Goal: Use online tool/utility: Utilize a website feature to perform a specific function

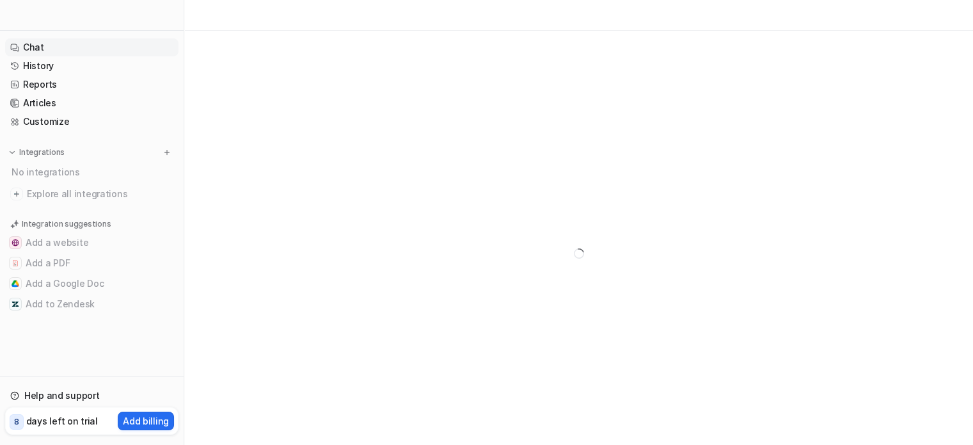
click at [23, 49] on link "Chat" at bounding box center [91, 47] width 173 height 18
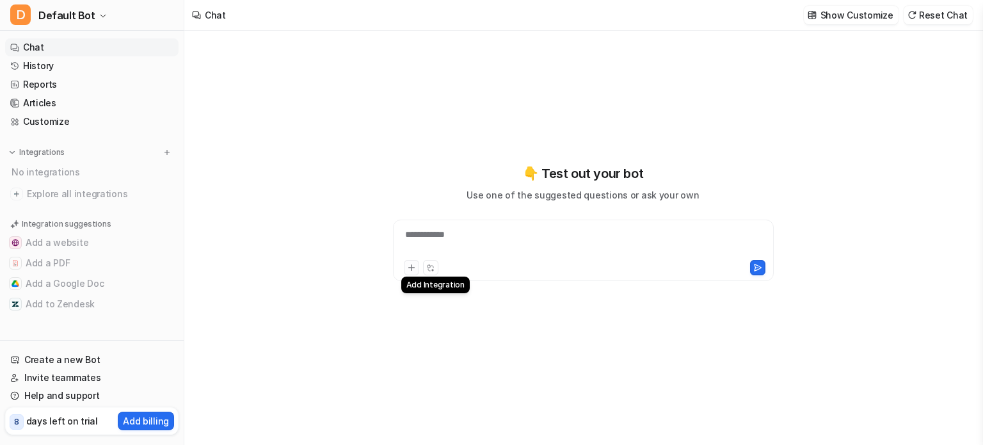
click at [409, 269] on icon at bounding box center [411, 267] width 9 height 9
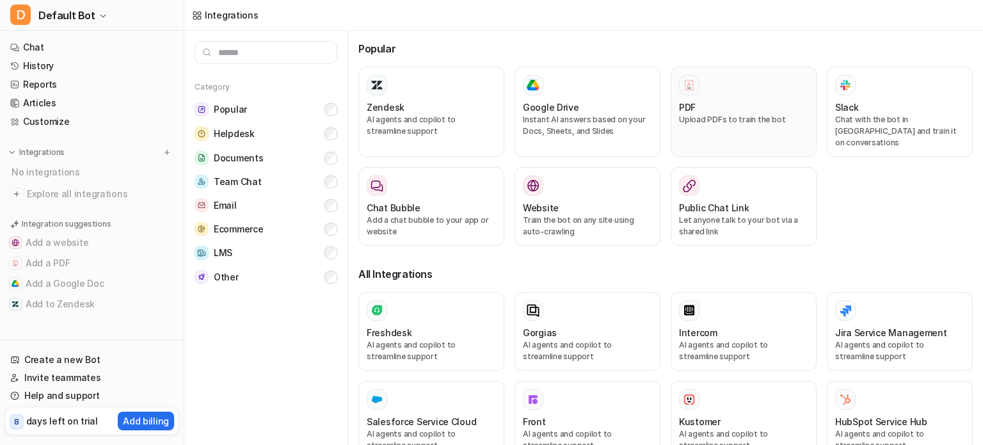
click at [708, 86] on div at bounding box center [743, 85] width 129 height 20
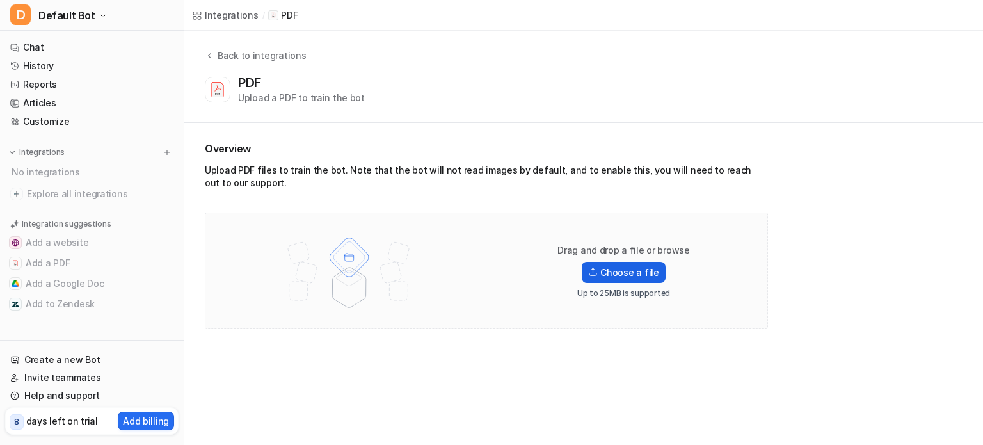
click at [653, 269] on label "Choose a file" at bounding box center [623, 272] width 83 height 21
click at [0, 0] on input "Choose a file" at bounding box center [0, 0] width 0 height 0
click at [909, 255] on div "Overview Upload PDF files to train the bot. Note that the bot will not read ima…" at bounding box center [583, 235] width 798 height 224
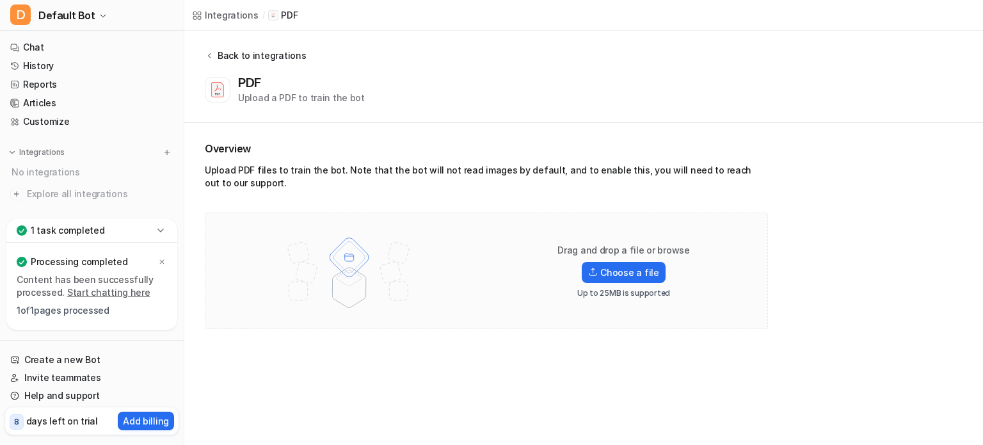
click at [210, 54] on icon at bounding box center [209, 55] width 3 height 5
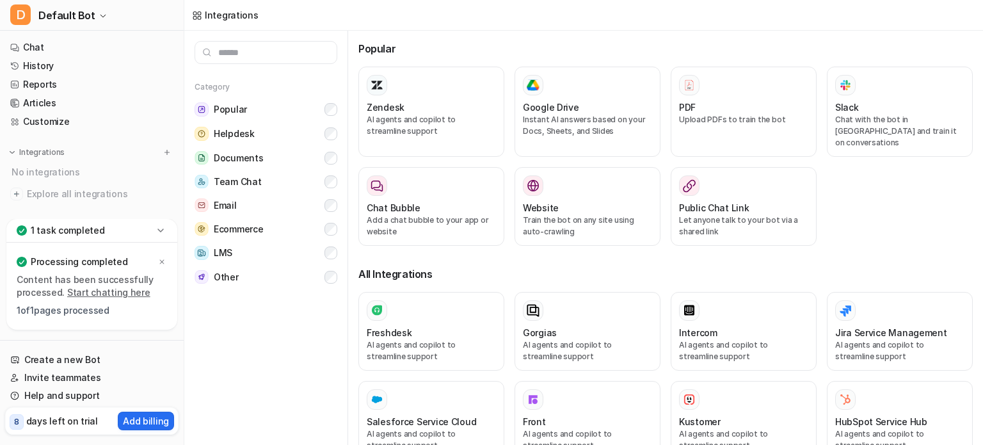
click at [207, 15] on div "Integrations" at bounding box center [232, 14] width 54 height 13
click at [73, 44] on link "Chat" at bounding box center [91, 47] width 173 height 18
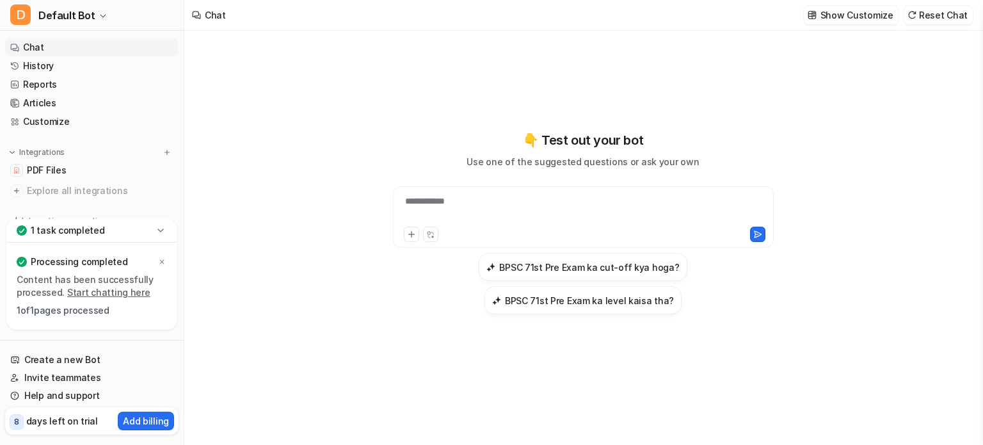
click at [415, 199] on div "**********" at bounding box center [583, 209] width 374 height 29
click at [111, 293] on link "Start chatting here" at bounding box center [108, 292] width 83 height 11
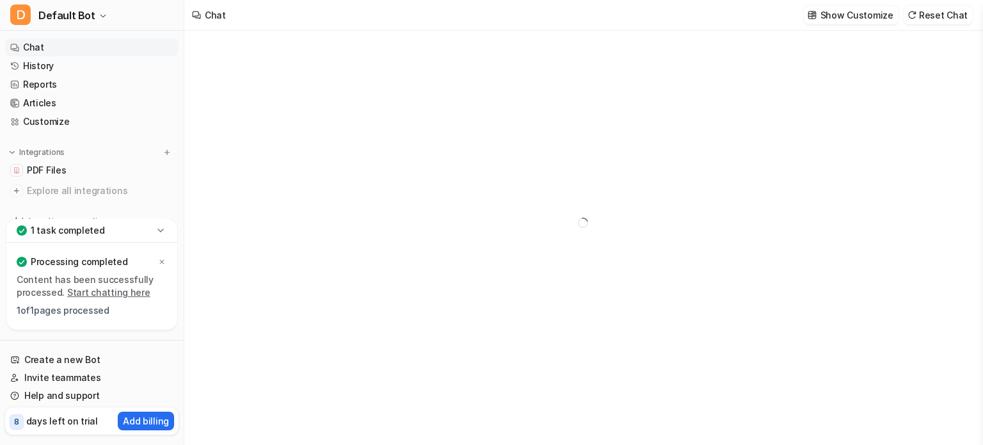
type textarea "**********"
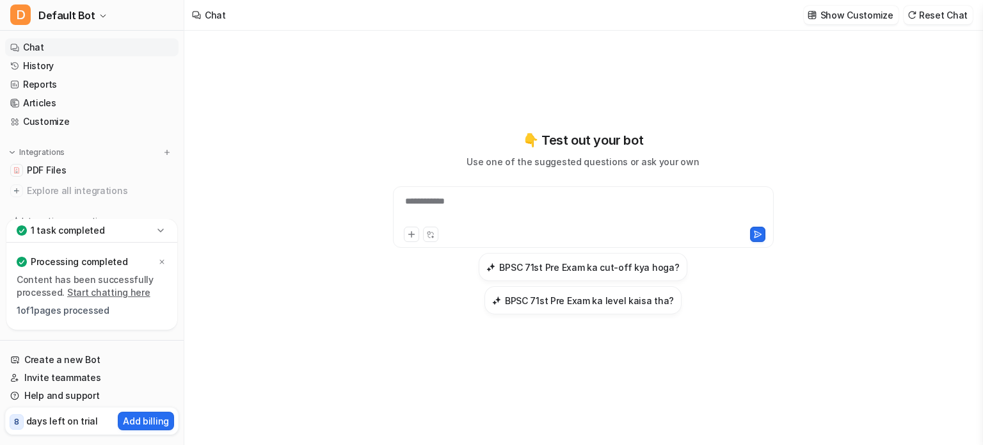
click at [111, 293] on link "Start chatting here" at bounding box center [108, 292] width 83 height 11
click at [416, 204] on div at bounding box center [583, 209] width 374 height 29
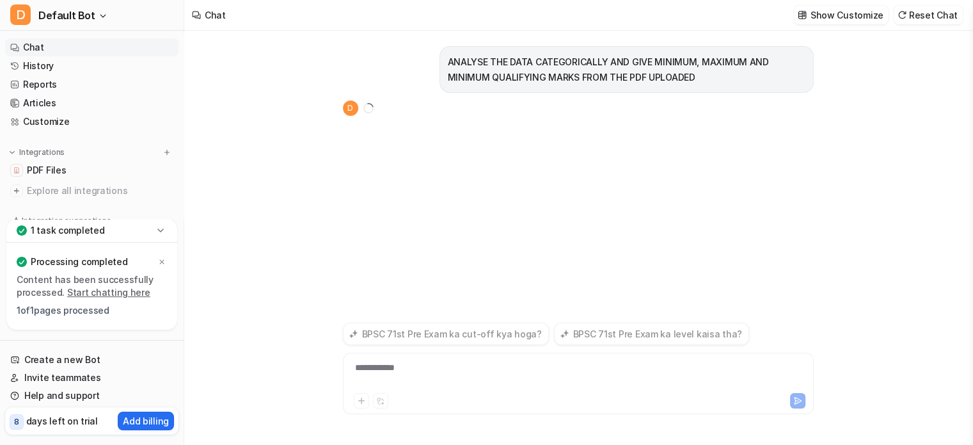
scroll to position [20, 0]
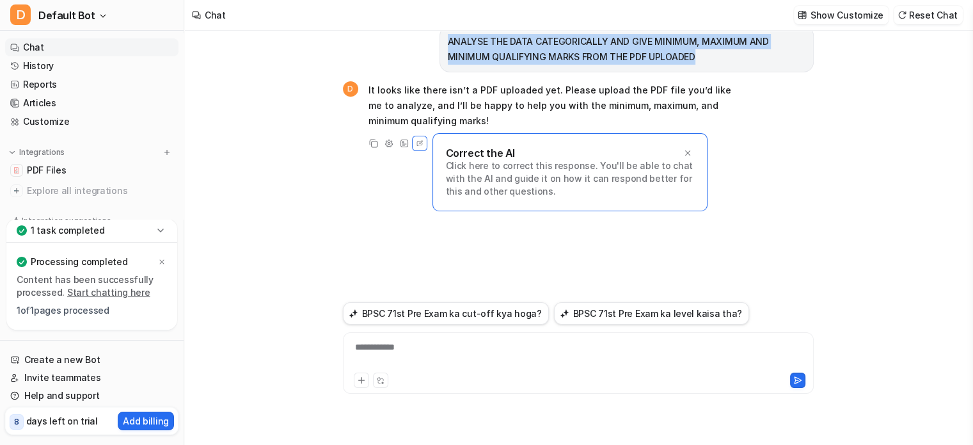
drag, startPoint x: 442, startPoint y: 43, endPoint x: 707, endPoint y: 69, distance: 266.2
click at [707, 69] on div "ANALYSE THE DATA CATEGORICALLY AND GIVE MINIMUM, MAXIMUM AND MINIMUM QUALIFYING…" at bounding box center [627, 49] width 374 height 47
copy p "ANALYSE THE DATA CATEGORICALLY AND GIVE MINIMUM, MAXIMUM AND MINIMUM QUALIFYING…"
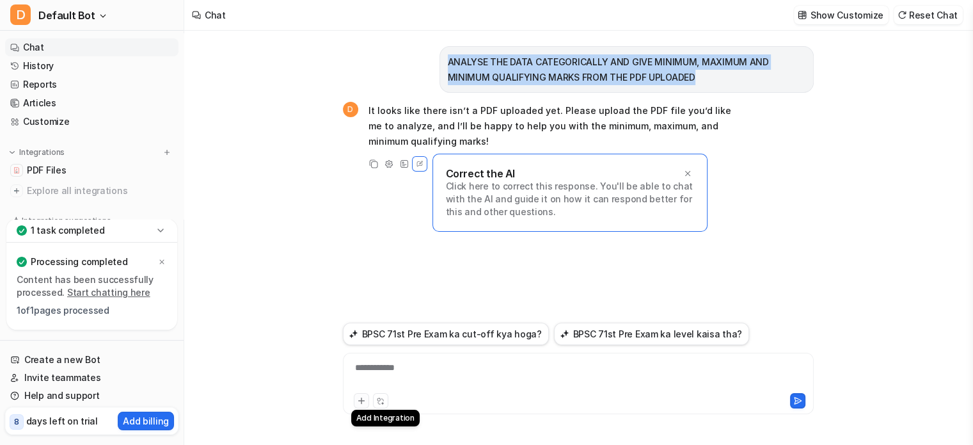
click at [364, 396] on icon at bounding box center [361, 400] width 9 height 9
click at [361, 398] on icon at bounding box center [361, 401] width 6 height 6
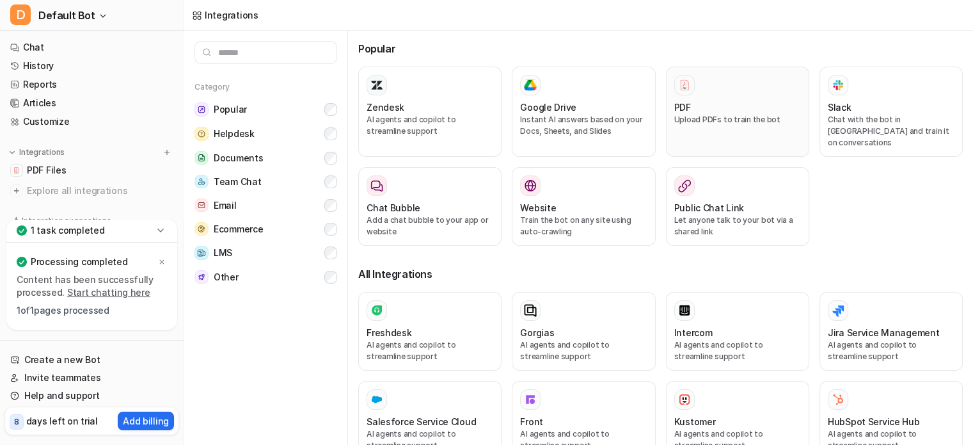
click at [678, 79] on img at bounding box center [684, 85] width 13 height 12
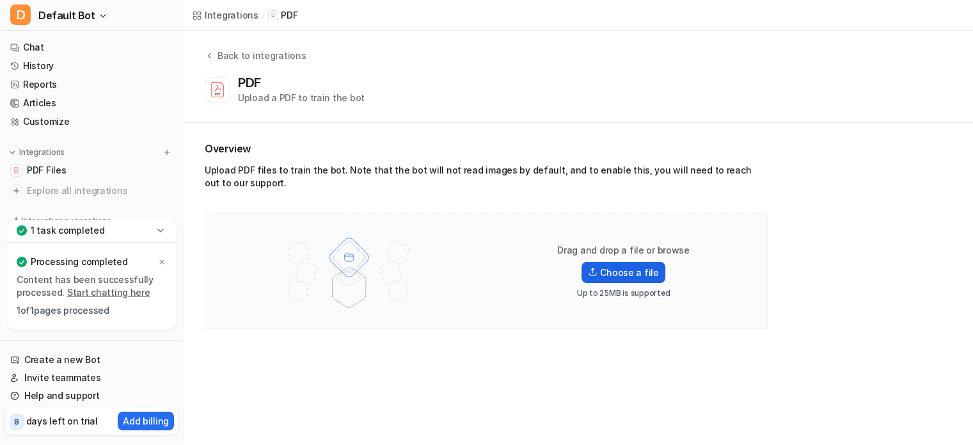
click at [653, 262] on label "Choose a file" at bounding box center [623, 272] width 83 height 21
click at [0, 0] on input "Choose a file" at bounding box center [0, 0] width 0 height 0
